Goal: Task Accomplishment & Management: Use online tool/utility

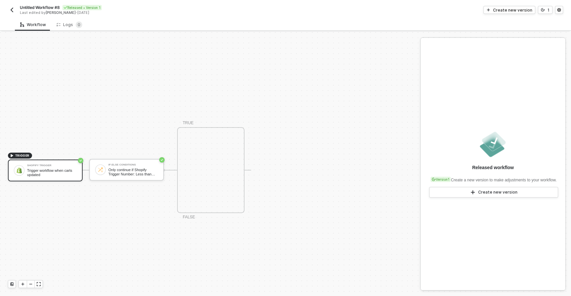
scroll to position [12, 0]
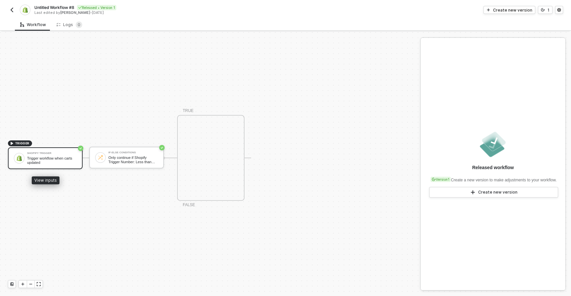
click at [57, 160] on div "Trigger workflow when carts updated" at bounding box center [52, 160] width 50 height 8
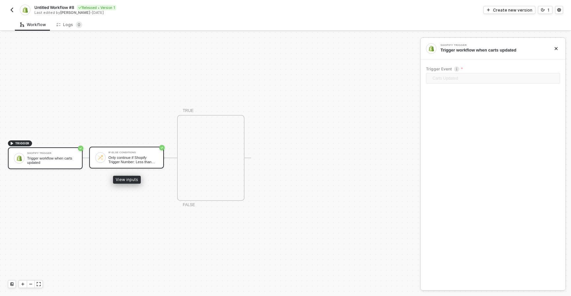
click at [139, 155] on div "If-Else Conditions Only continue if Shopify Trigger Number: Less than 100" at bounding box center [133, 157] width 50 height 13
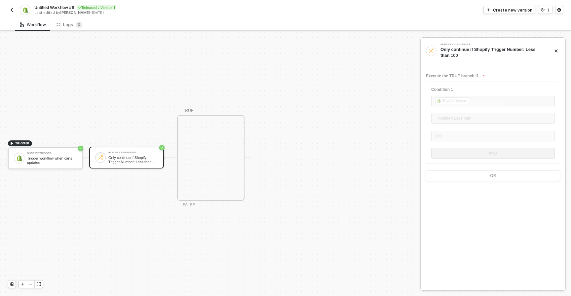
click at [214, 115] on div at bounding box center [221, 115] width 20 height 1
click at [498, 11] on div "Create new version" at bounding box center [512, 10] width 39 height 6
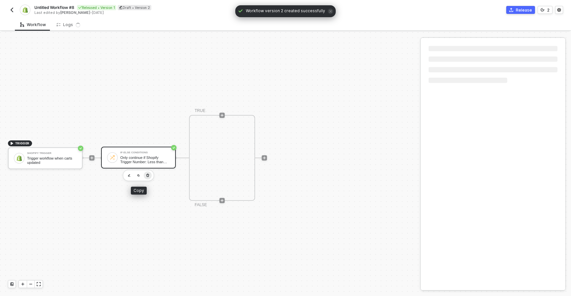
click at [148, 175] on icon "button" at bounding box center [147, 175] width 3 height 3
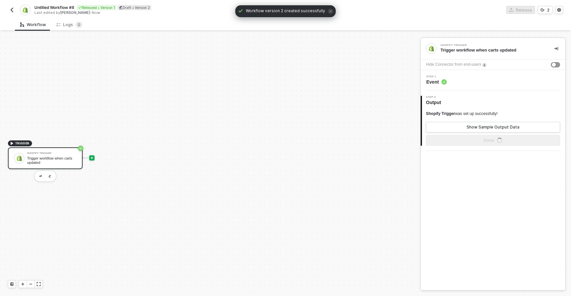
click at [92, 158] on icon "icon-play" at bounding box center [91, 158] width 3 height 3
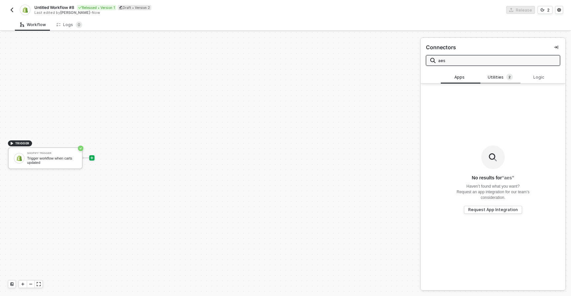
type input "aes"
click at [495, 79] on div "Utilities 2" at bounding box center [499, 77] width 29 height 7
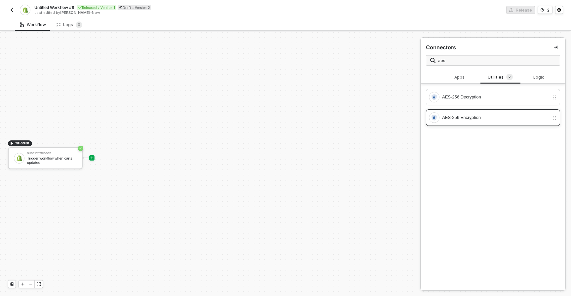
click at [462, 116] on div "AES-256 Encryption" at bounding box center [495, 117] width 107 height 7
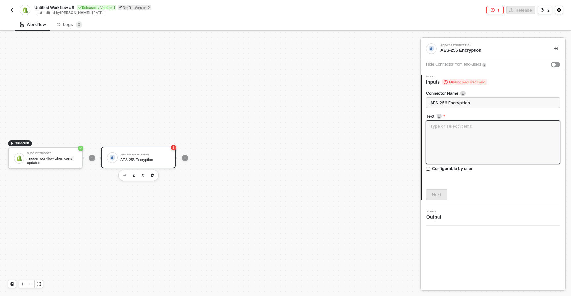
click at [456, 135] on textarea at bounding box center [493, 142] width 134 height 44
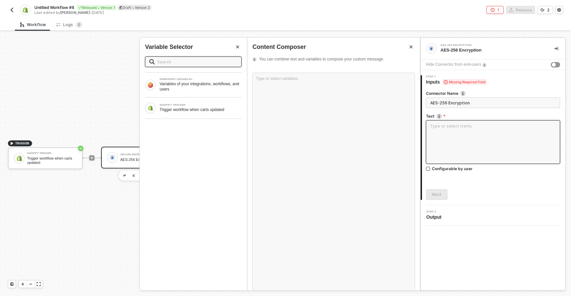
click at [456, 136] on textarea at bounding box center [493, 142] width 134 height 44
click at [338, 110] on div "Type or select variables ﻿" at bounding box center [333, 182] width 162 height 218
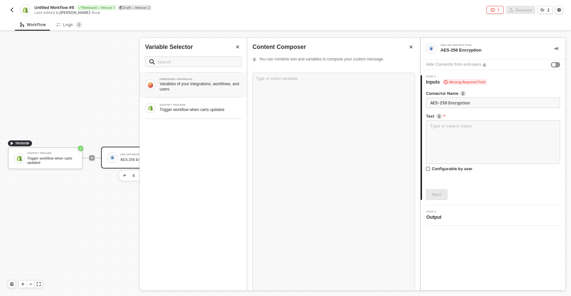
click at [224, 86] on div "Variables of your integrations, workflows, and users" at bounding box center [200, 86] width 82 height 11
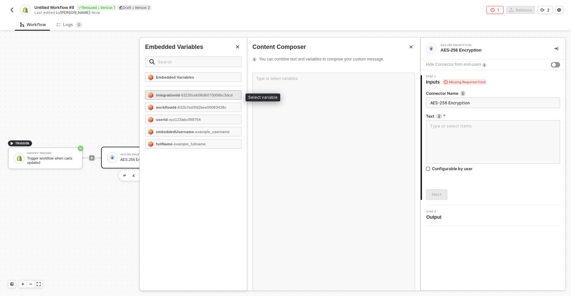
click at [208, 97] on span "- 63235ceb08d6070008bc3dcd" at bounding box center [206, 95] width 53 height 4
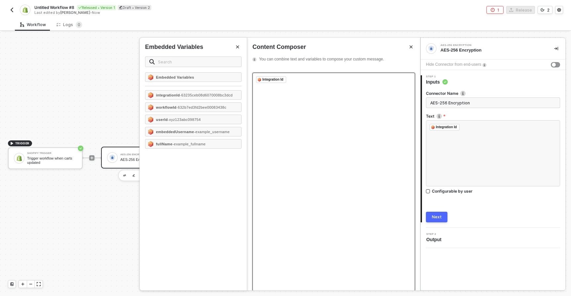
click at [373, 189] on div "﻿ Integration Id ﻿ ﻿" at bounding box center [333, 182] width 162 height 218
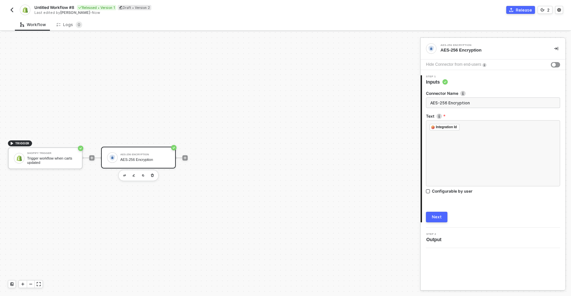
click at [430, 215] on button "Next" at bounding box center [436, 217] width 21 height 11
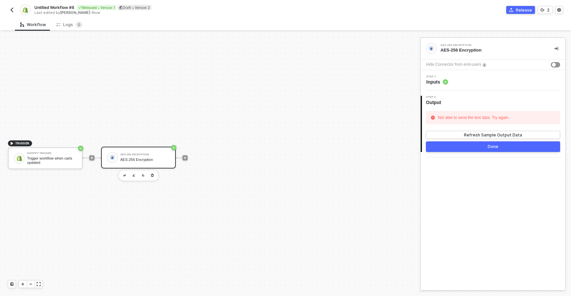
click at [471, 146] on button "Done" at bounding box center [493, 146] width 134 height 11
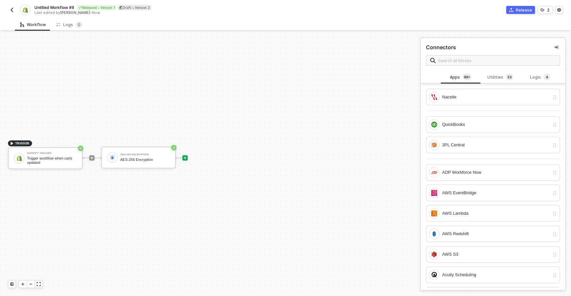
click at [373, 86] on div "TRIGGER Shopify Trigger Trigger workflow when carts updated AES-256 Encryption …" at bounding box center [208, 158] width 417 height 276
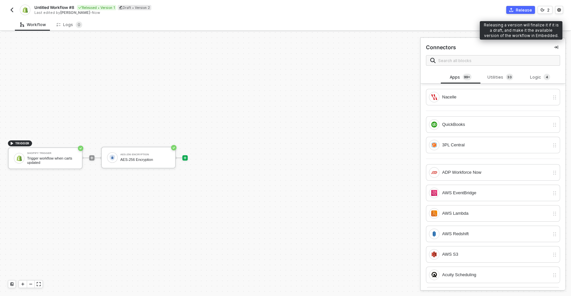
click at [524, 10] on div "Release" at bounding box center [523, 10] width 16 height 6
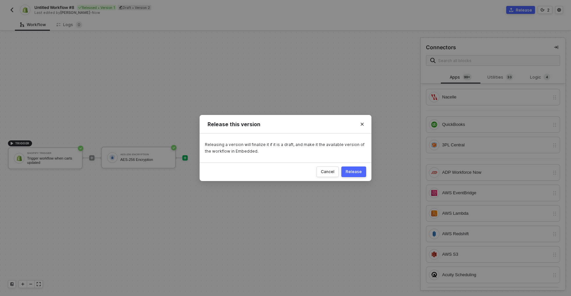
click at [353, 175] on button "Release" at bounding box center [353, 171] width 25 height 11
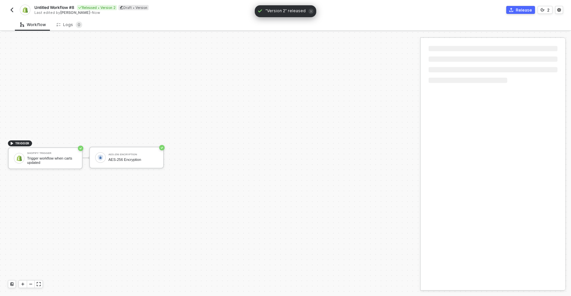
click at [10, 9] on img "button" at bounding box center [11, 9] width 5 height 5
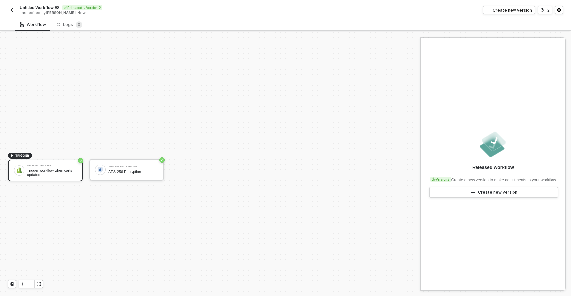
scroll to position [12, 0]
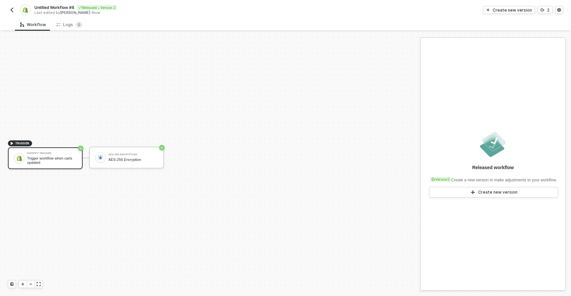
click at [12, 7] on img "button" at bounding box center [11, 9] width 5 height 5
